Goal: Check status: Check status

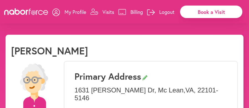
select select "*"
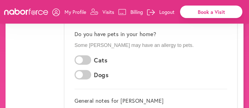
scroll to position [194, 0]
click at [80, 70] on span at bounding box center [83, 74] width 17 height 9
click at [79, 56] on span at bounding box center [83, 60] width 17 height 9
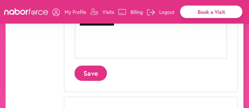
scroll to position [291, 0]
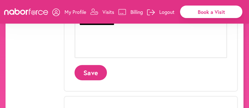
click at [90, 65] on button "Save" at bounding box center [91, 72] width 32 height 15
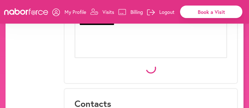
scroll to position [0, 0]
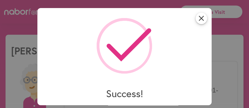
click at [201, 18] on icon "close" at bounding box center [202, 18] width 12 height 12
click at [201, 18] on link "Book a Visit" at bounding box center [211, 12] width 62 height 40
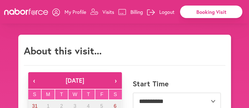
click at [108, 12] on p "Visits" at bounding box center [109, 12] width 12 height 7
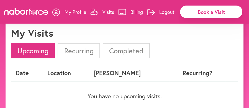
scroll to position [17, 0]
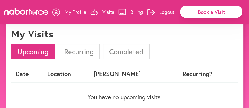
click at [92, 46] on li "Recurring" at bounding box center [79, 51] width 42 height 15
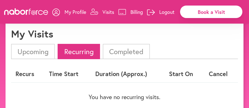
click at [108, 50] on li "Completed" at bounding box center [126, 51] width 47 height 15
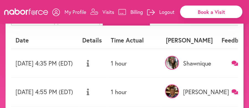
scroll to position [49, 0]
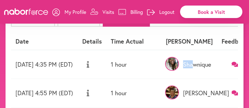
drag, startPoint x: 216, startPoint y: 50, endPoint x: 198, endPoint y: 50, distance: 18.0
click at [198, 50] on td "Shawnique" at bounding box center [190, 64] width 56 height 29
drag, startPoint x: 140, startPoint y: 25, endPoint x: 160, endPoint y: 25, distance: 20.0
click at [160, 25] on ul "Upcoming Recurring Completed" at bounding box center [124, 18] width 227 height 15
drag, startPoint x: 96, startPoint y: 24, endPoint x: 106, endPoint y: 25, distance: 10.0
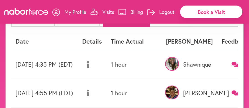
click at [106, 25] on ul "Upcoming Recurring Completed" at bounding box center [124, 18] width 227 height 15
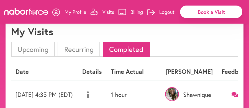
scroll to position [0, 0]
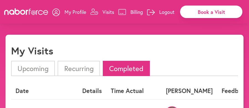
click at [52, 66] on li "Upcoming" at bounding box center [33, 68] width 44 height 15
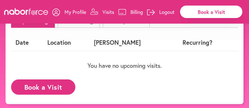
scroll to position [49, 0]
